Goal: Check status

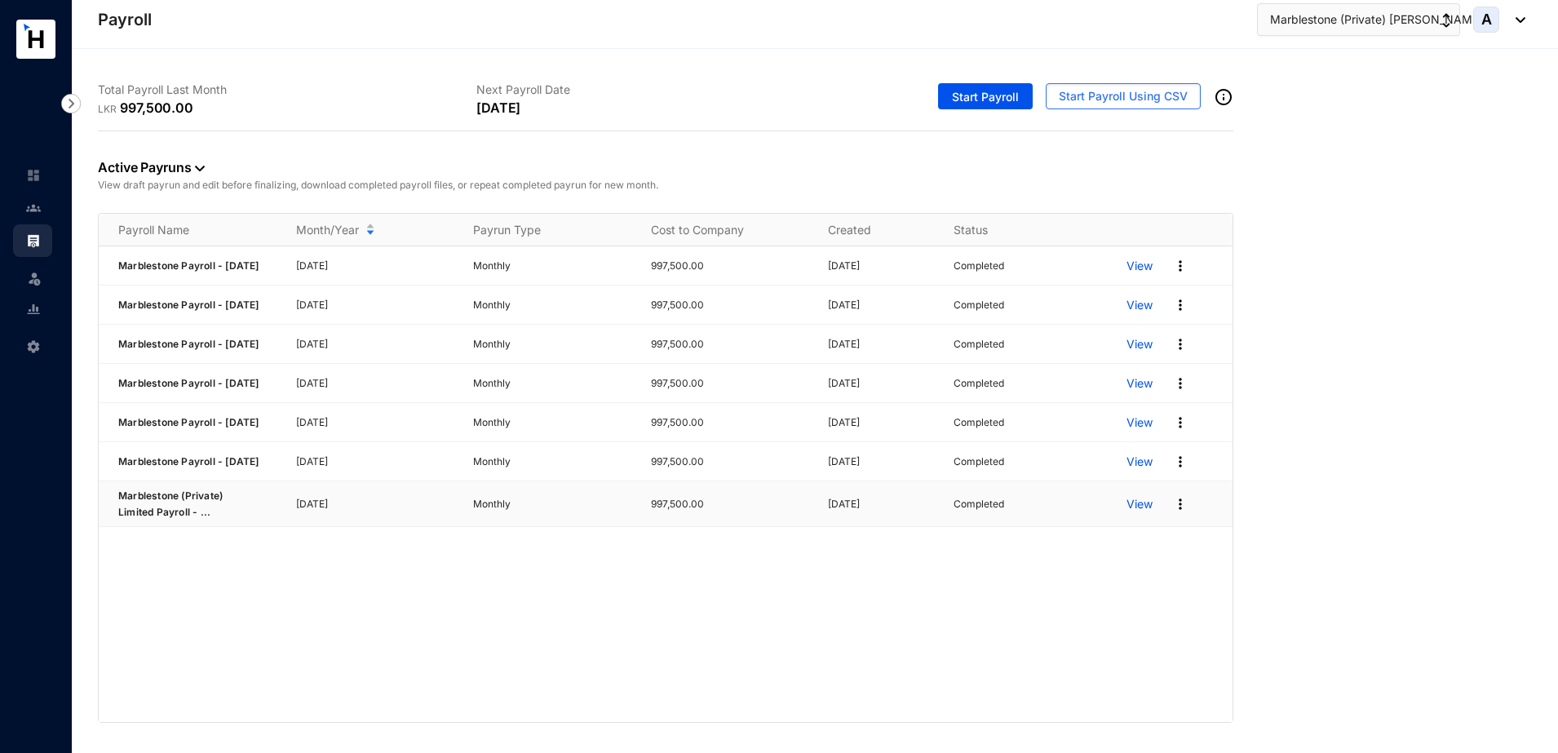
click at [1146, 512] on p "View" at bounding box center [1139, 504] width 26 height 16
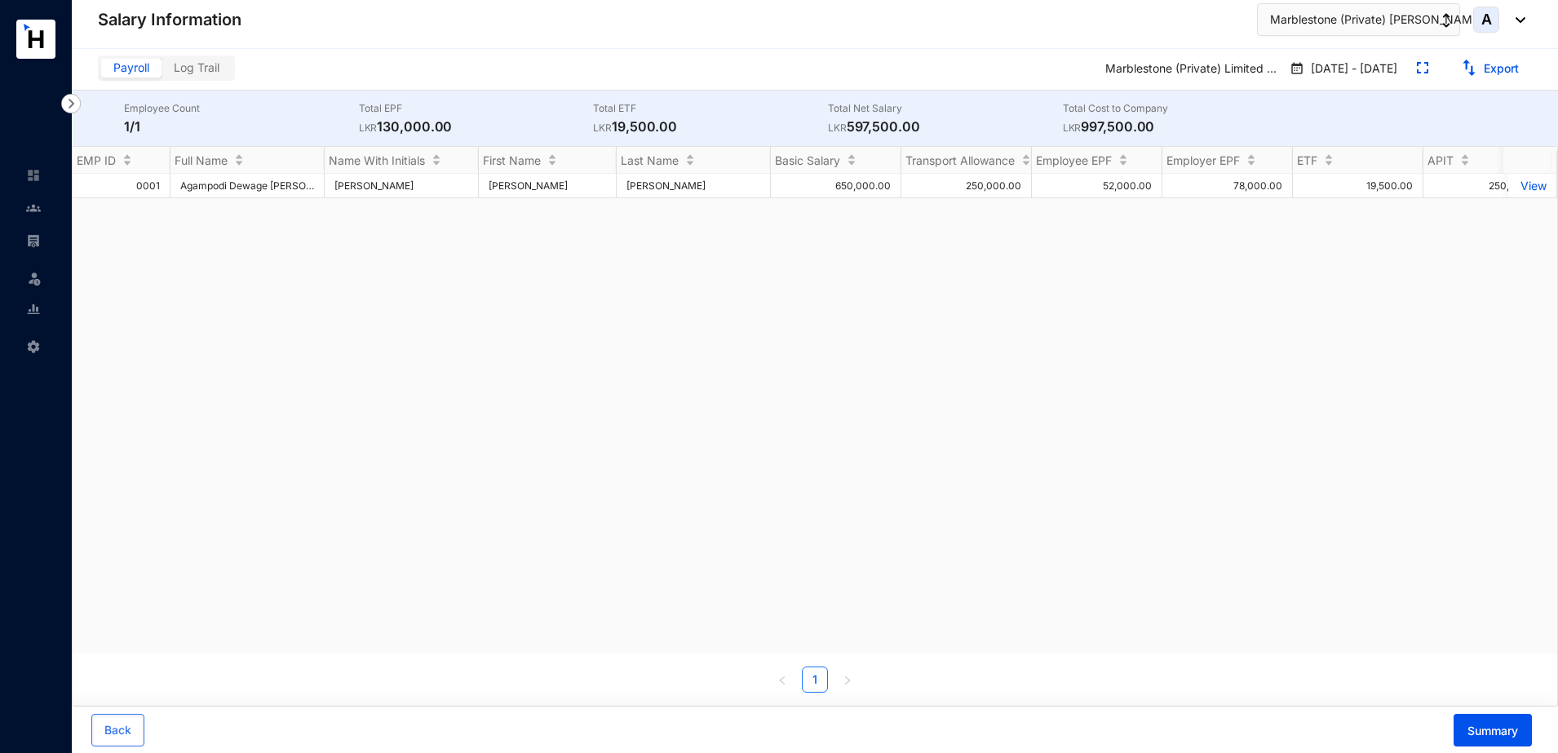
click at [204, 66] on span "Log Trail" at bounding box center [197, 67] width 46 height 14
click at [161, 72] on input "Log Trail" at bounding box center [161, 72] width 0 height 0
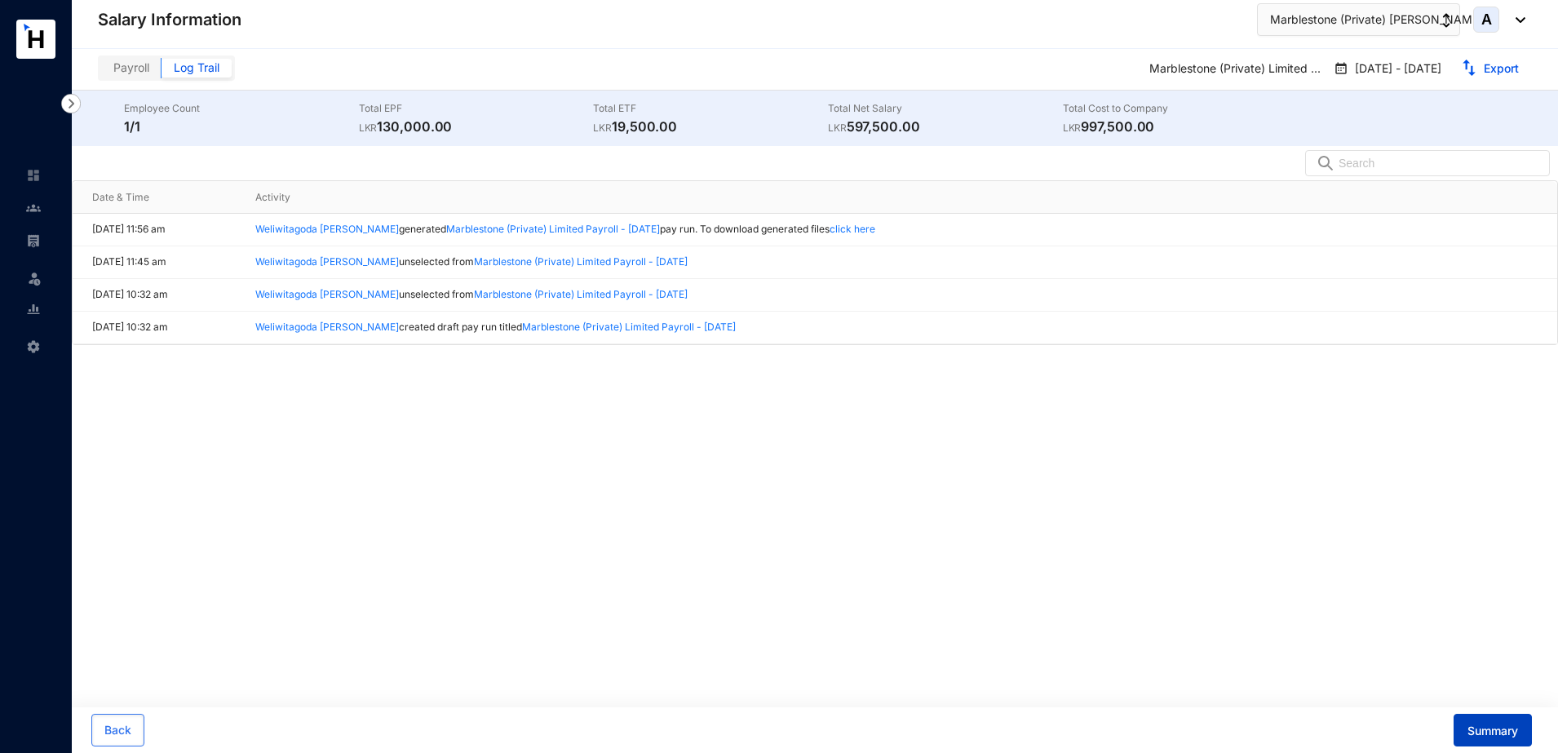
click at [1506, 737] on span "Summary" at bounding box center [1492, 731] width 51 height 16
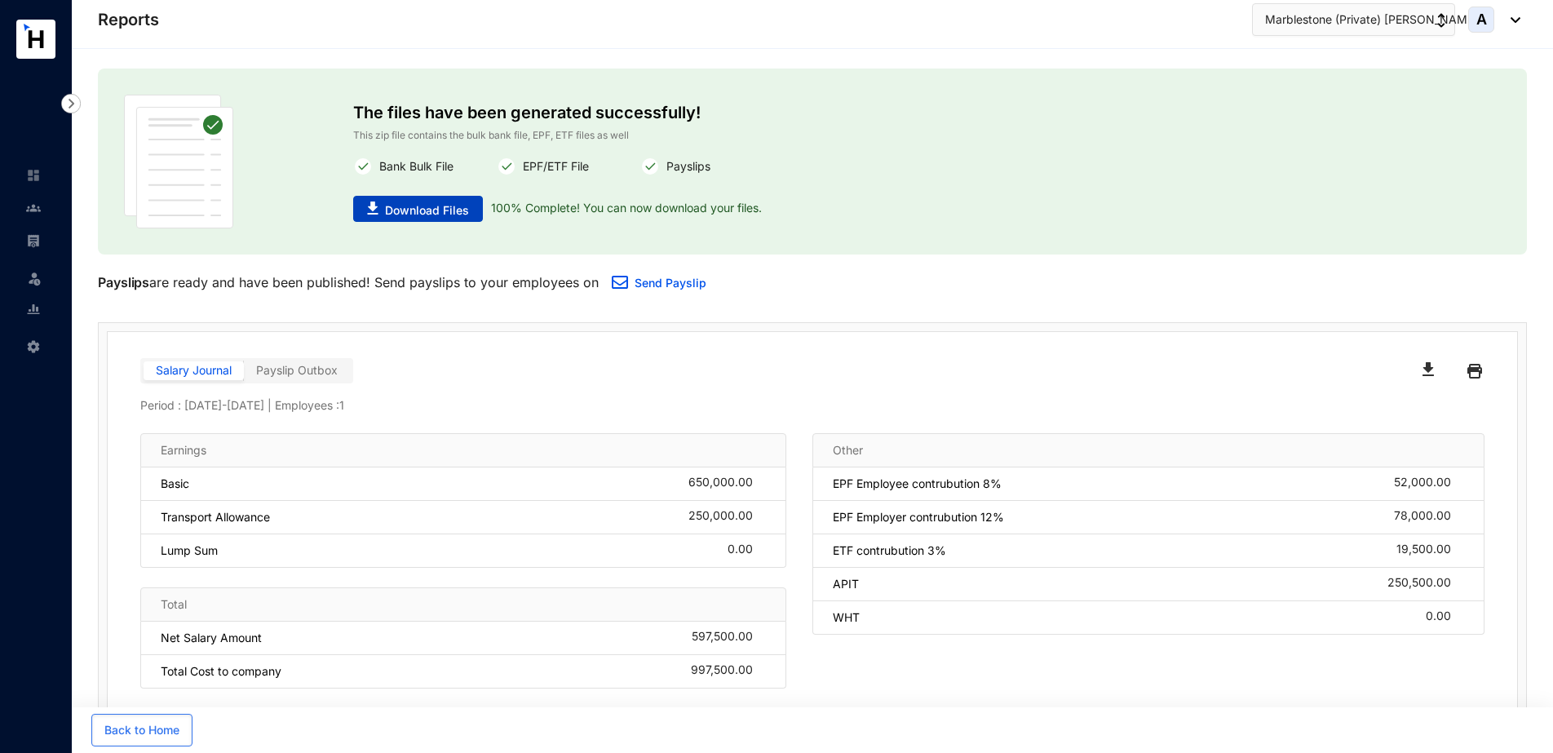
click at [459, 214] on span "Download Files" at bounding box center [427, 210] width 84 height 16
